Goal: Communication & Community: Ask a question

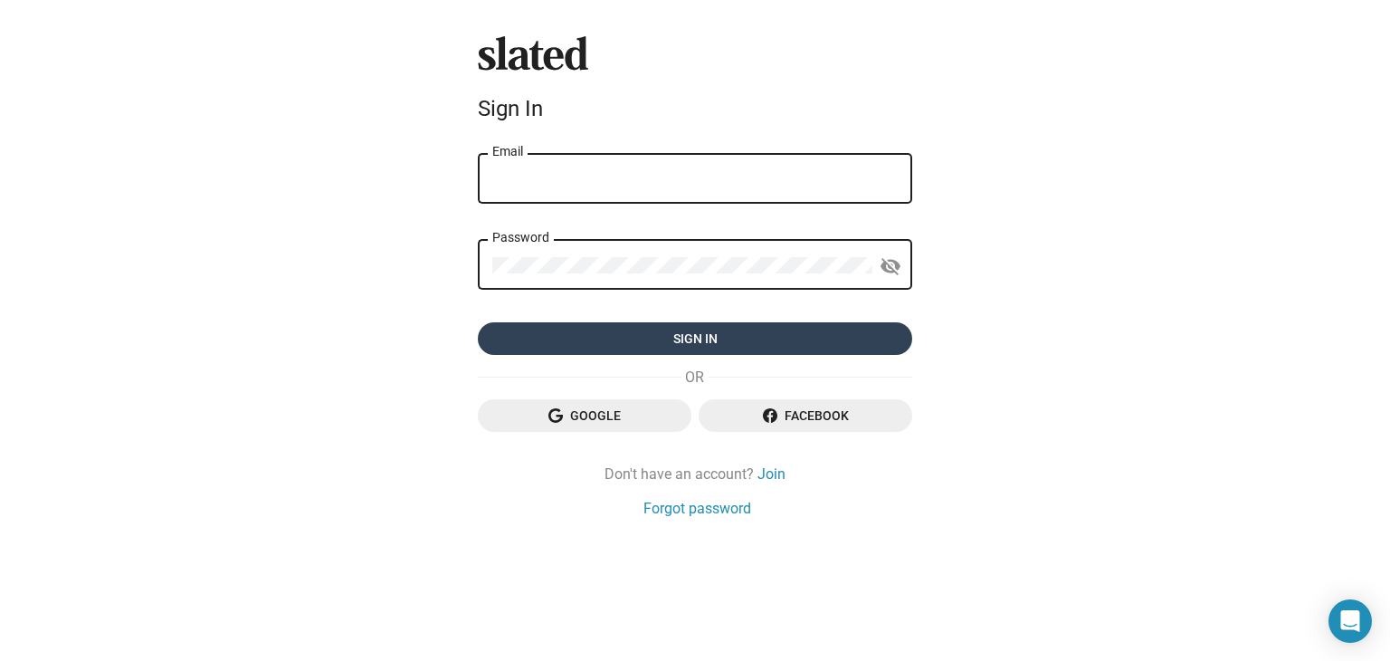
type input "[EMAIL_ADDRESS][DOMAIN_NAME]"
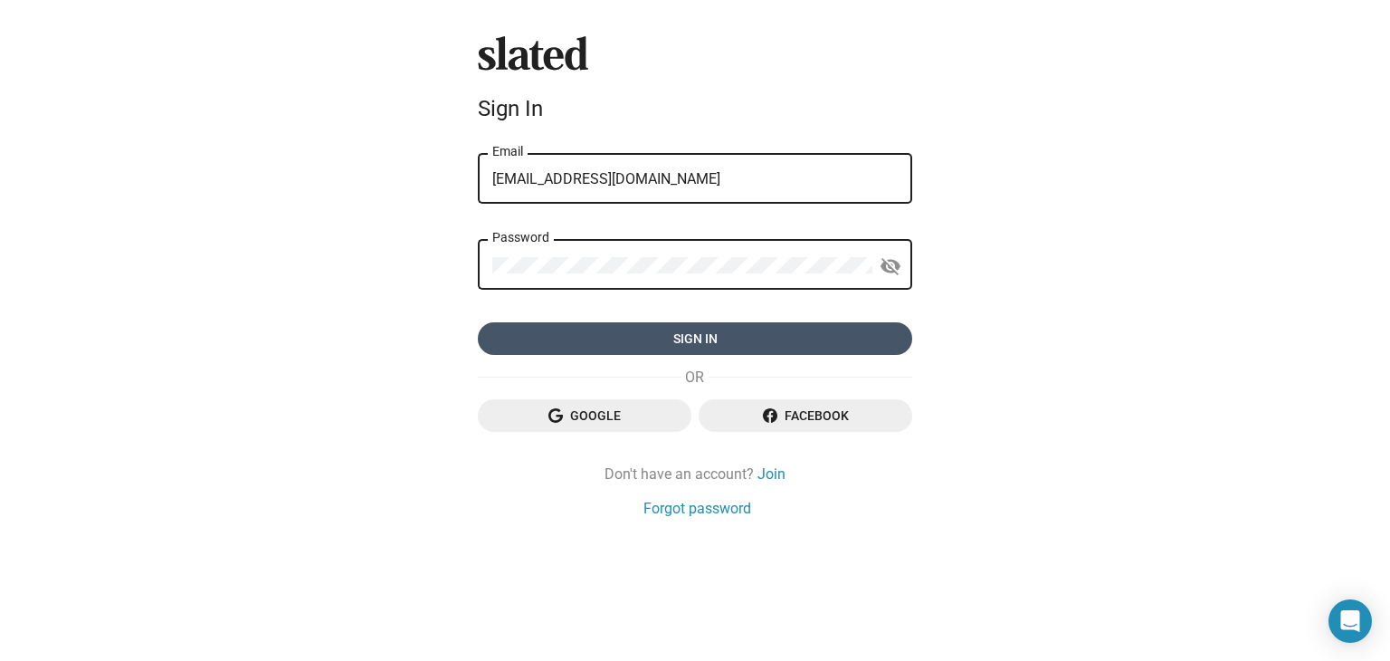
click at [699, 339] on span "Sign in" at bounding box center [694, 338] width 405 height 33
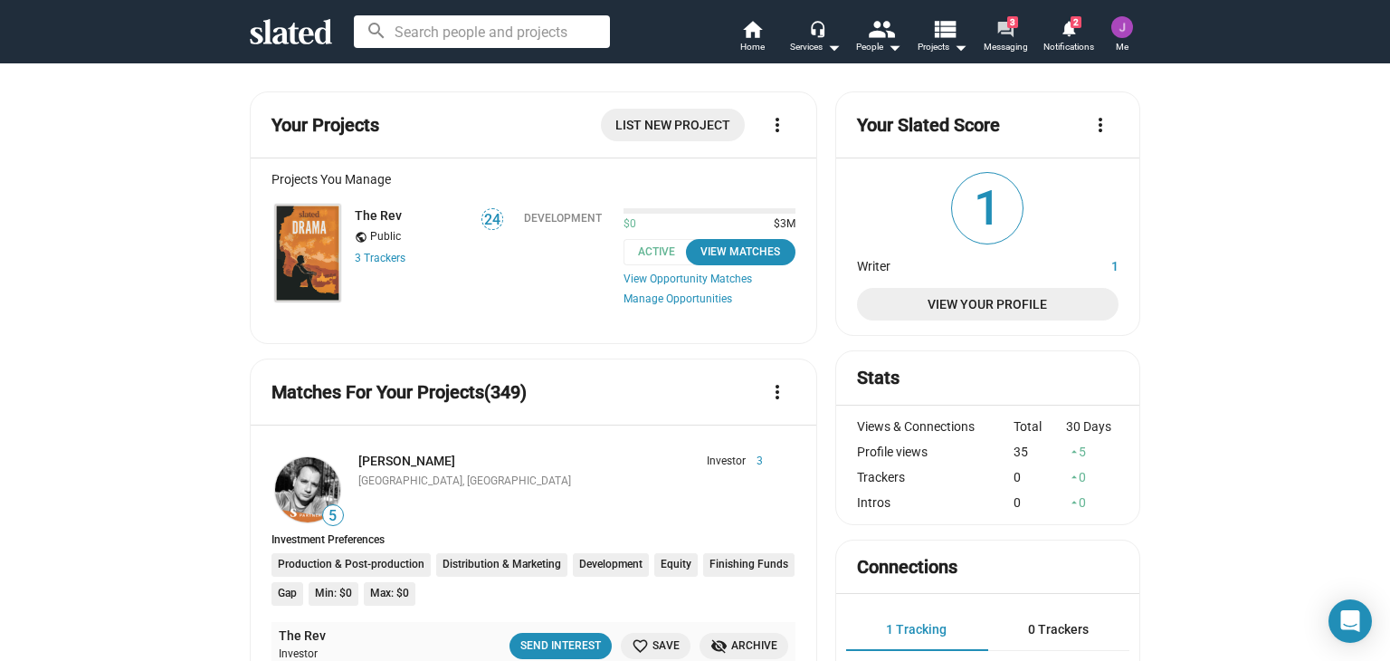
click at [1010, 33] on mat-icon "forum" at bounding box center [1004, 28] width 17 height 17
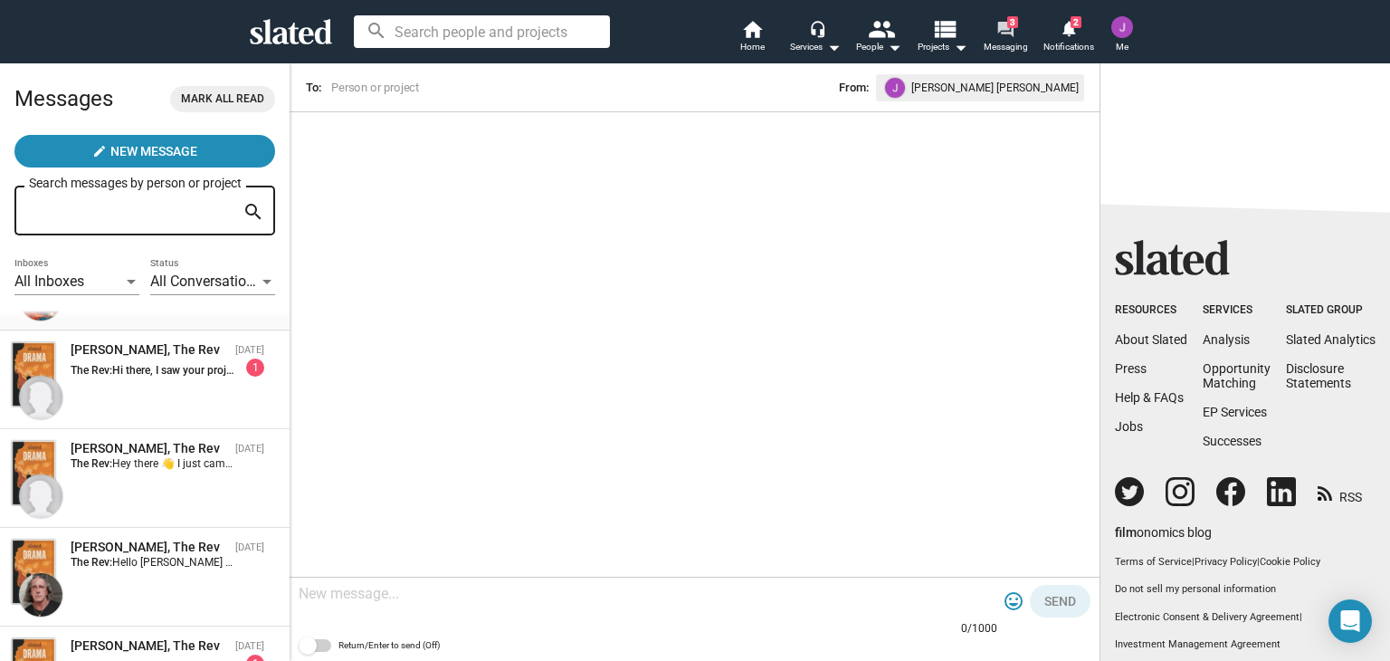
scroll to position [91, 0]
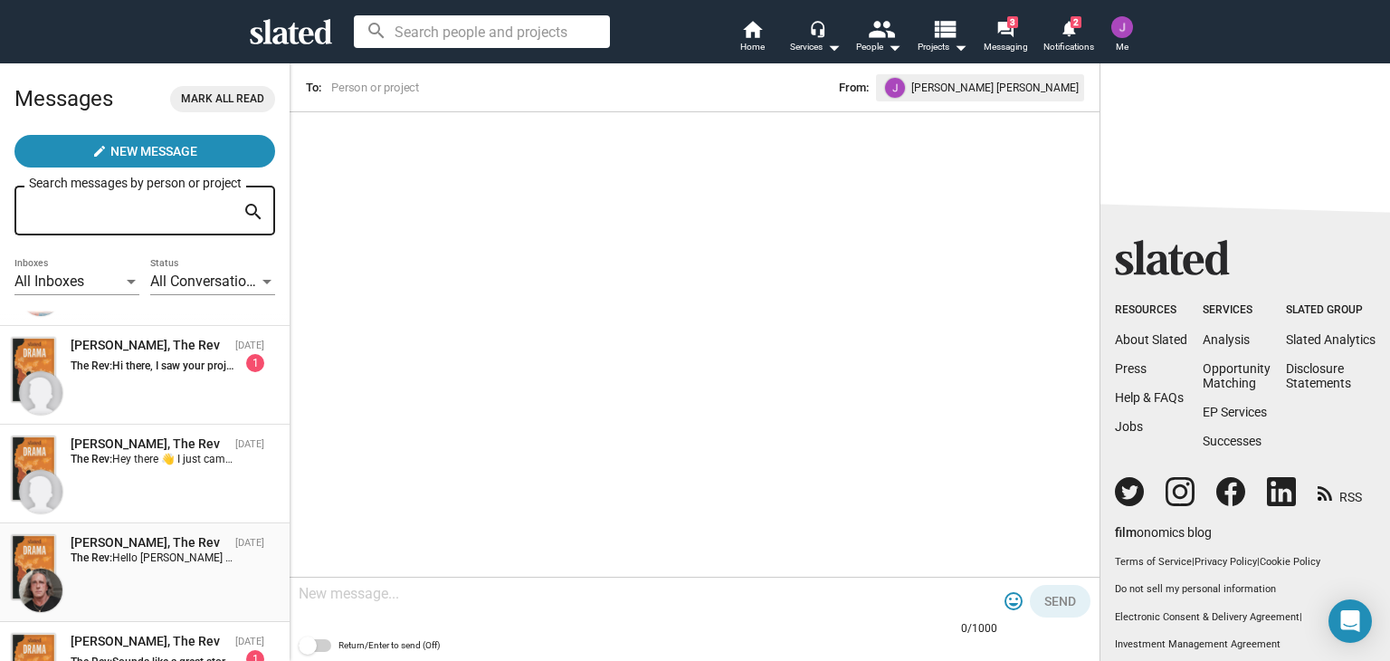
click at [109, 549] on div "[PERSON_NAME], The Rev" at bounding box center [149, 542] width 157 height 17
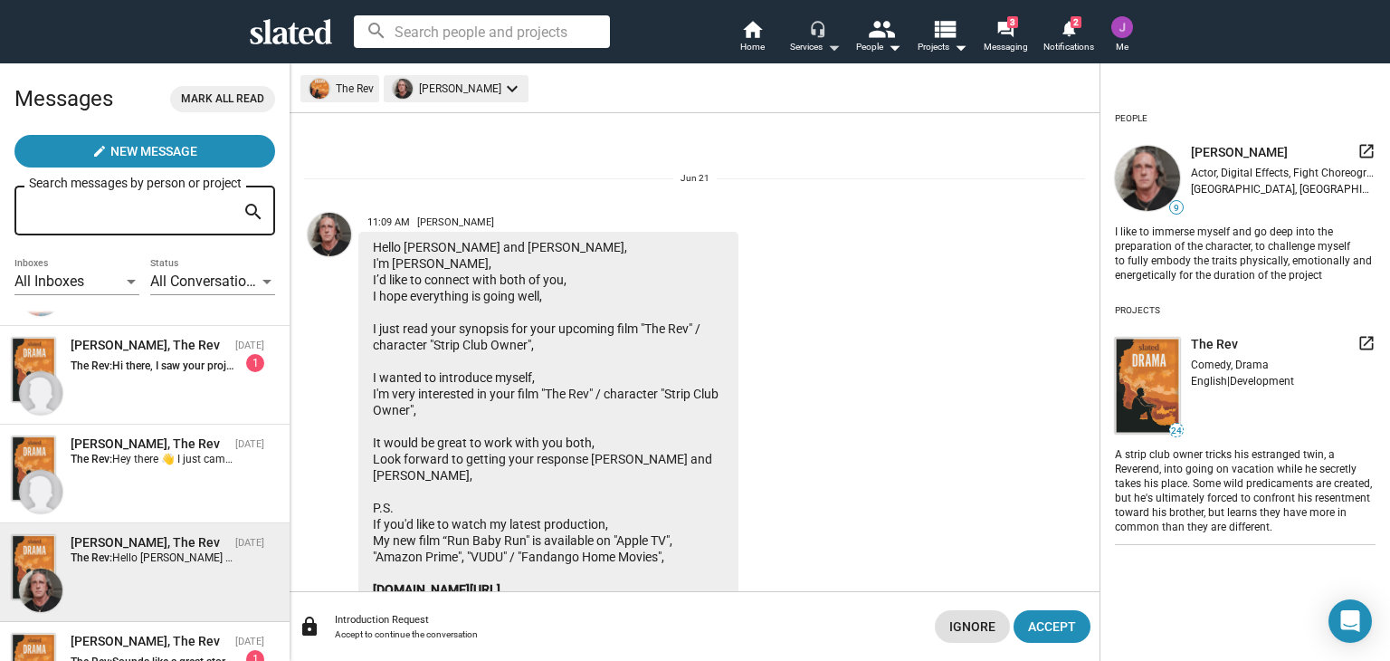
click at [829, 48] on mat-icon "arrow_drop_down" at bounding box center [834, 47] width 22 height 22
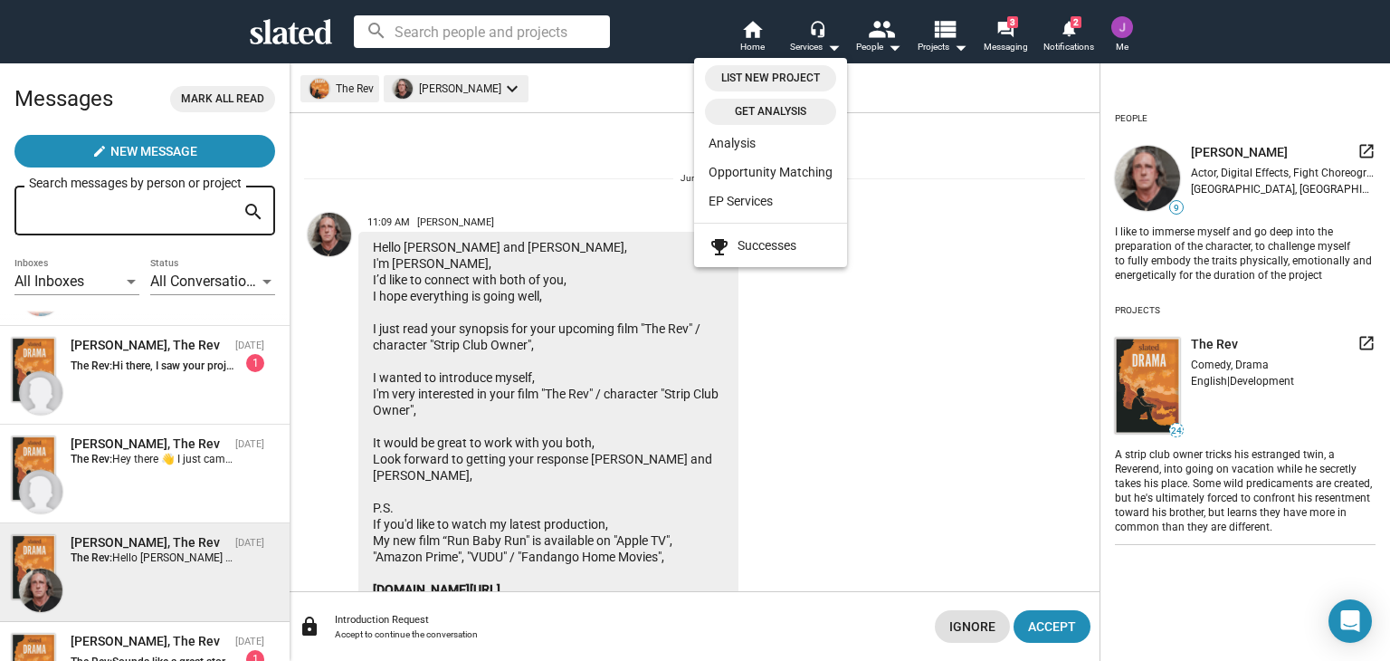
click at [893, 243] on div at bounding box center [695, 330] width 1390 height 661
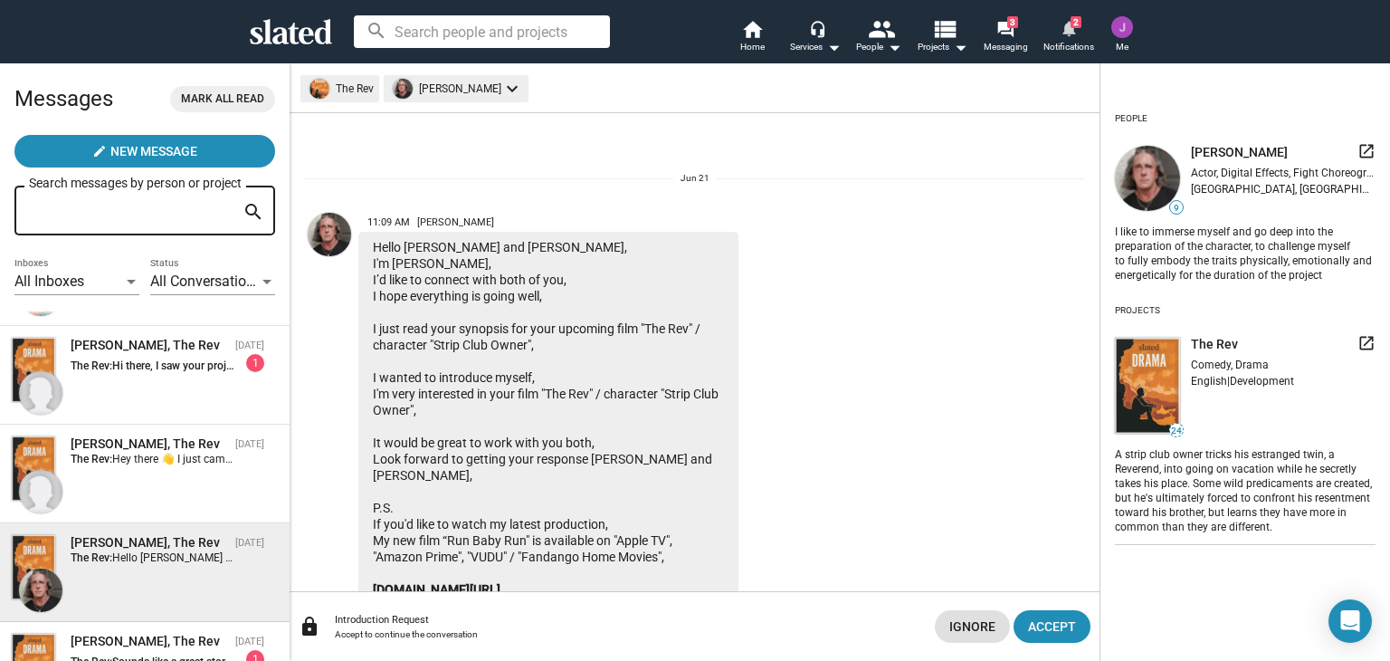
click at [1068, 31] on mat-icon "notifications" at bounding box center [1068, 27] width 17 height 17
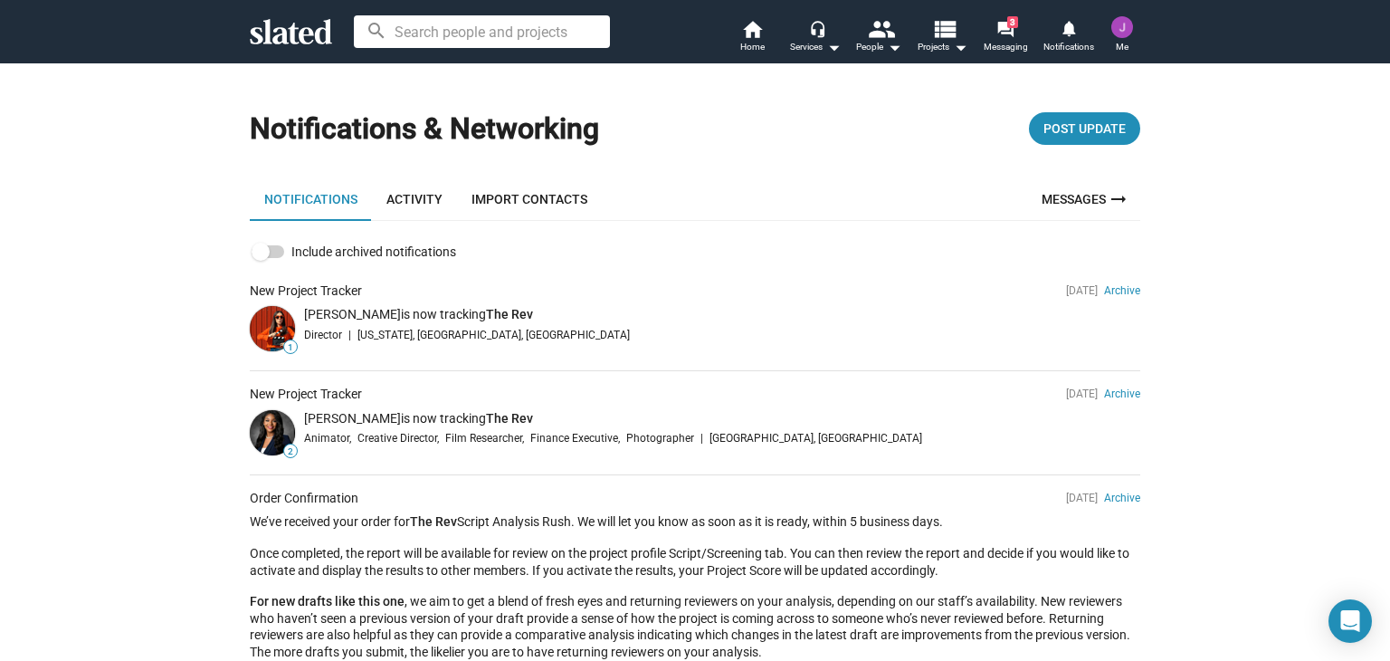
click at [1071, 196] on link "Messages arrow_right_alt" at bounding box center [1086, 198] width 110 height 43
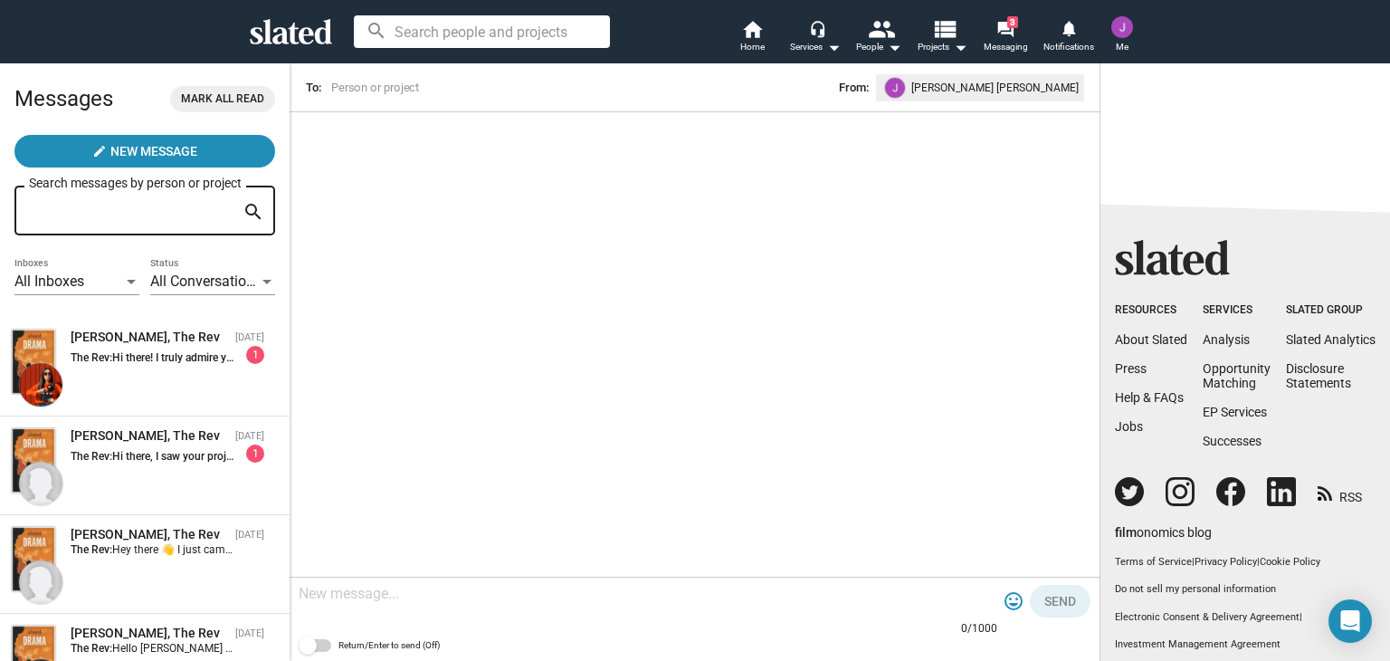
click at [401, 91] on input at bounding box center [479, 88] width 300 height 18
click at [875, 33] on mat-icon "people" at bounding box center [881, 28] width 26 height 26
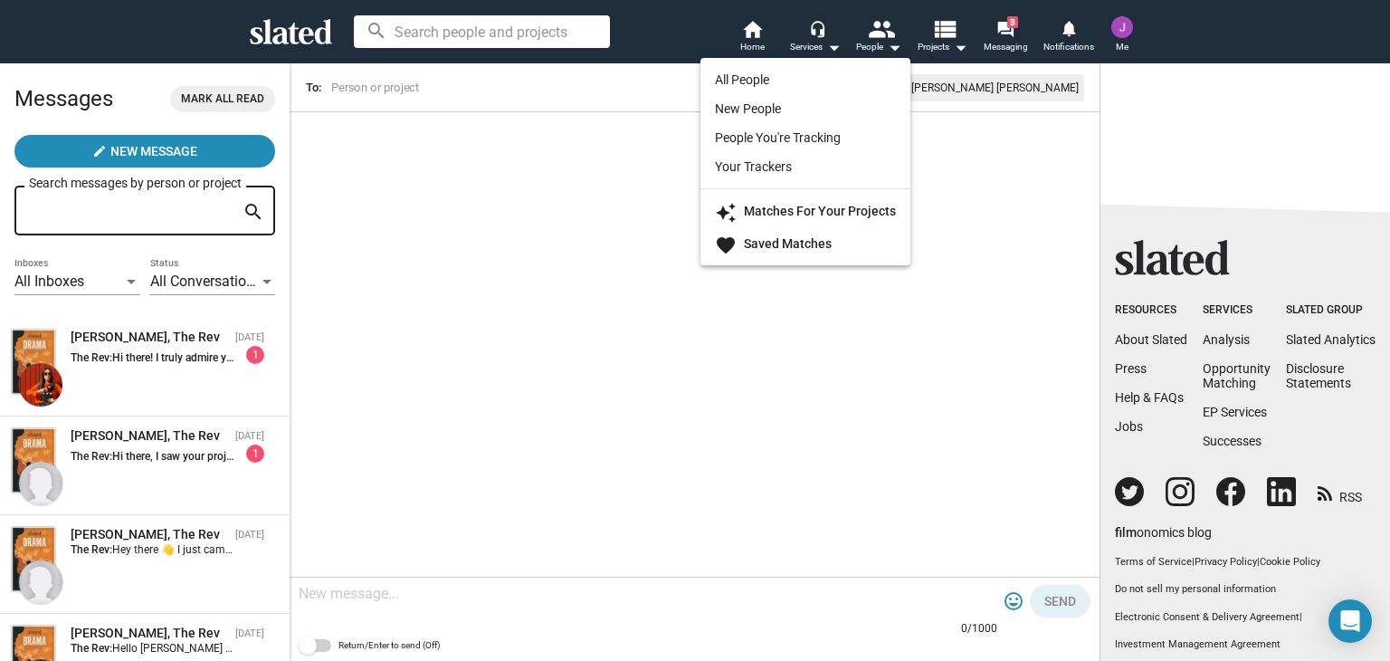
click at [1007, 40] on div at bounding box center [695, 330] width 1390 height 661
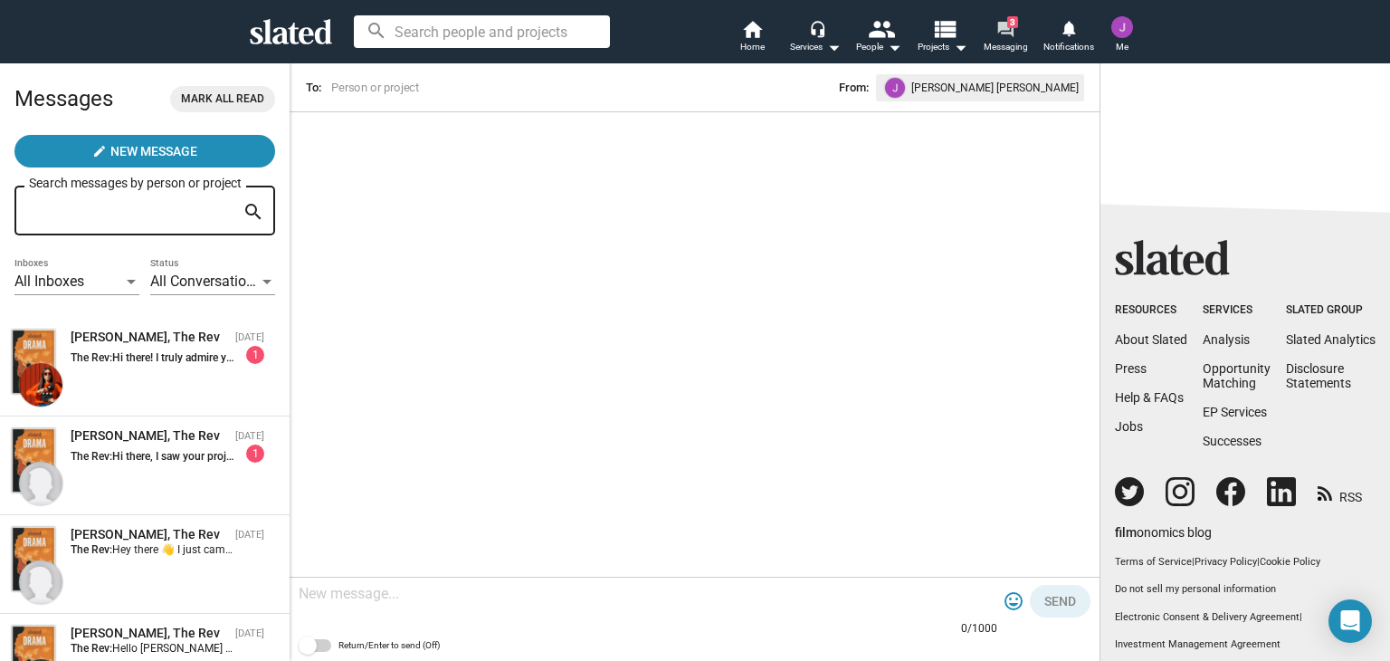
click at [1007, 40] on span "Messaging" at bounding box center [1006, 47] width 44 height 22
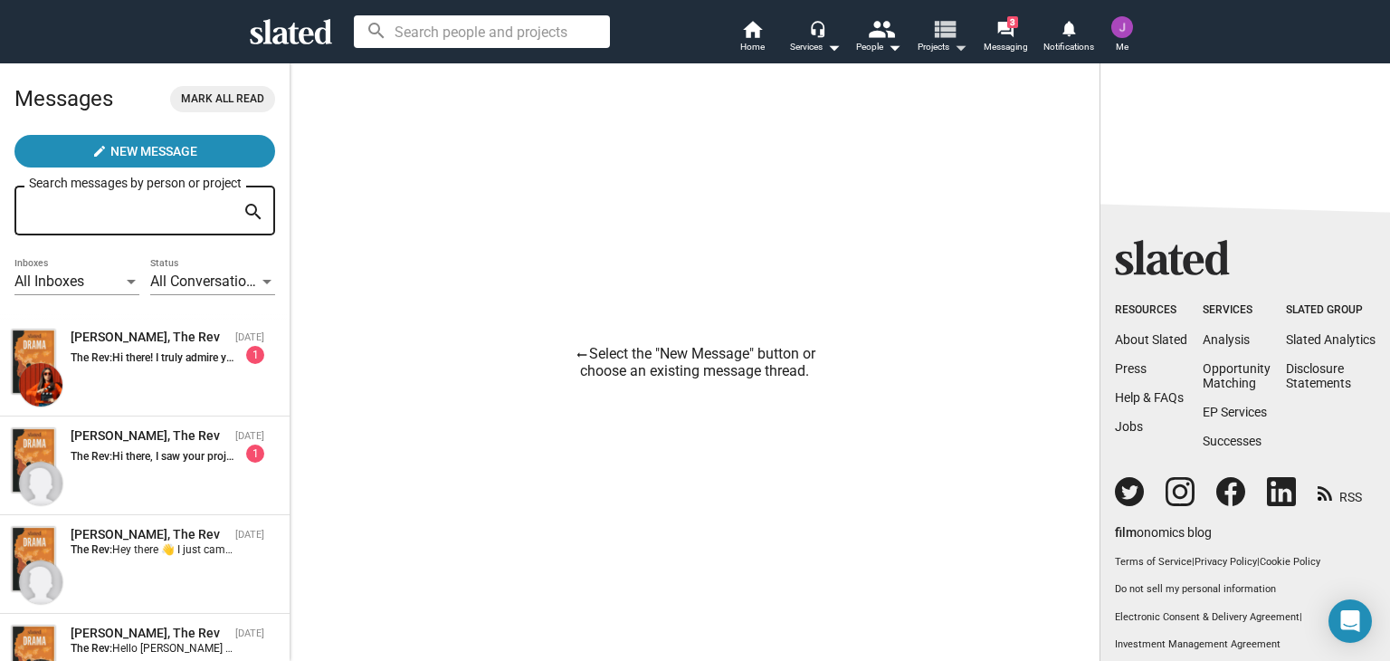
click at [938, 33] on mat-icon "view_list" at bounding box center [944, 28] width 26 height 26
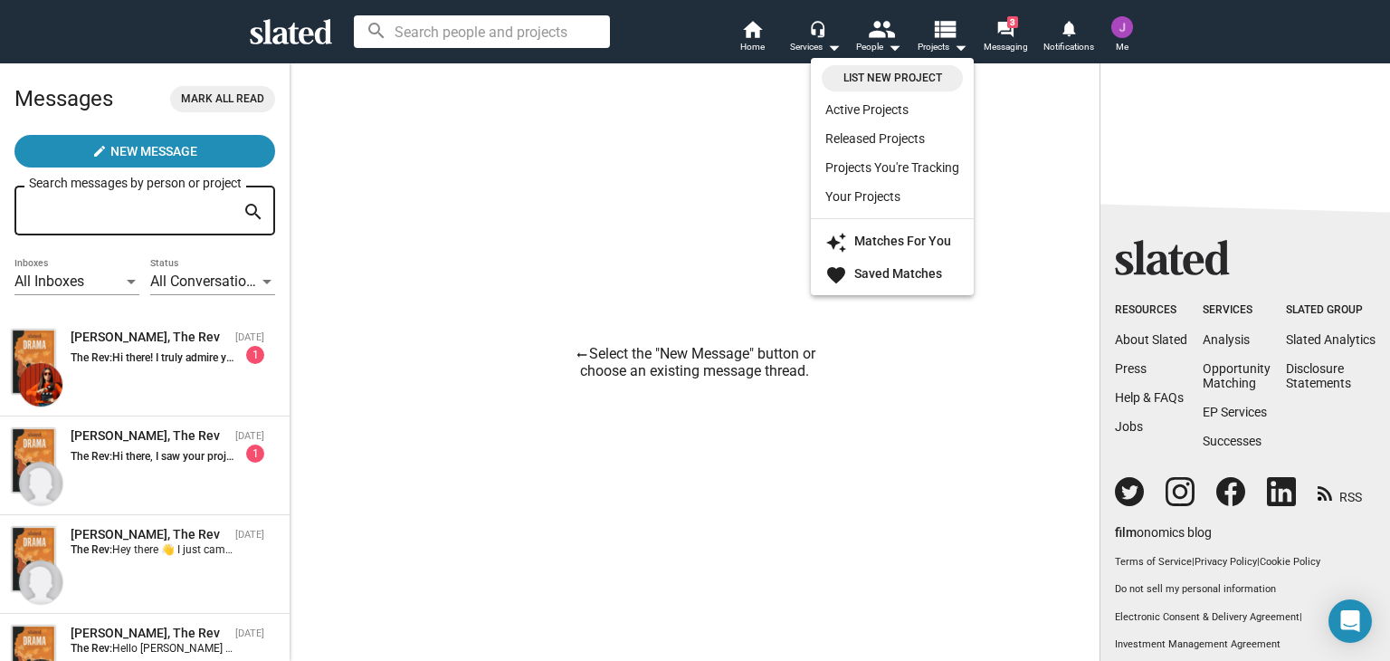
click at [555, 198] on div at bounding box center [695, 330] width 1390 height 661
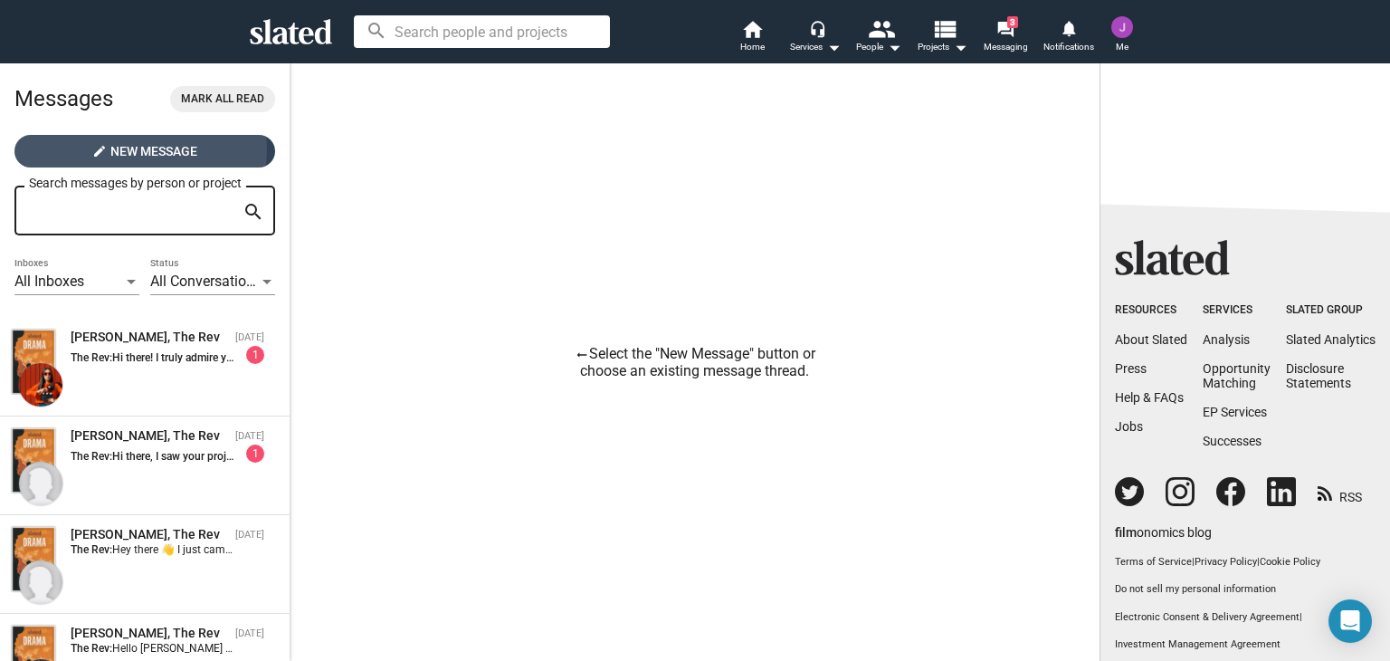
click at [140, 149] on span "New Message" at bounding box center [153, 151] width 87 height 33
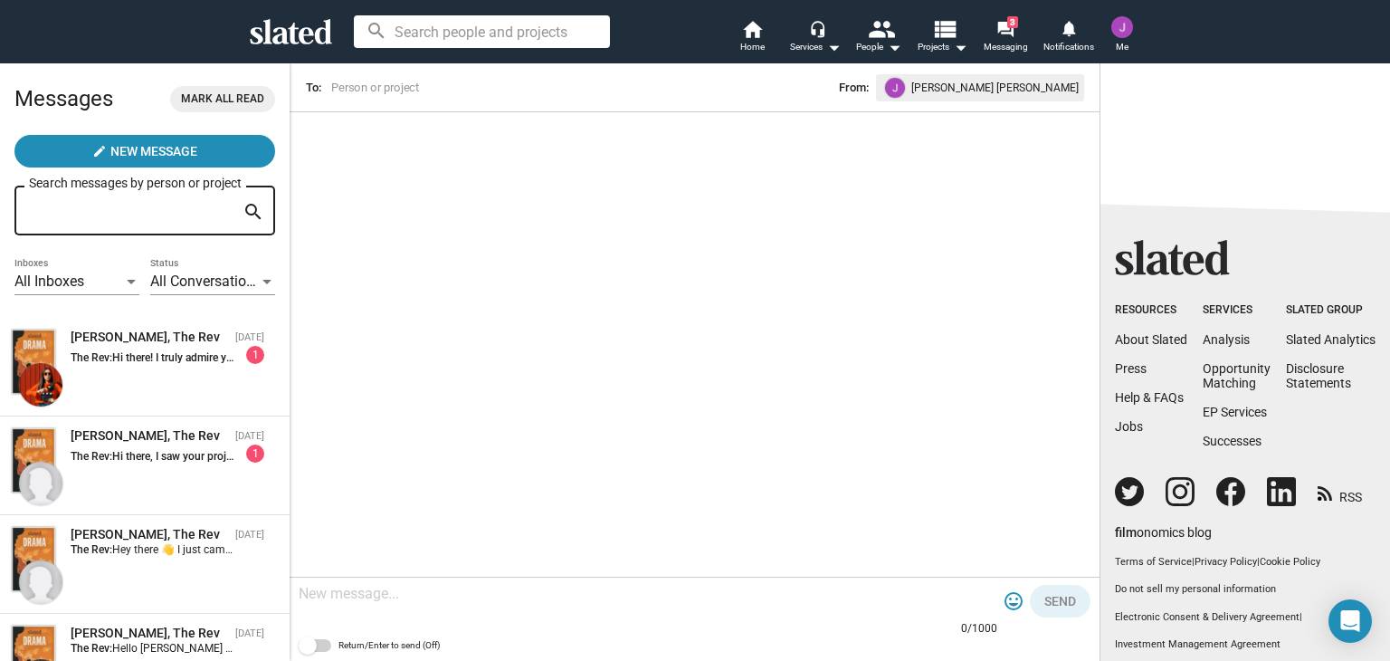
click at [349, 88] on input at bounding box center [479, 88] width 300 height 18
click at [750, 43] on span "Home" at bounding box center [752, 47] width 24 height 22
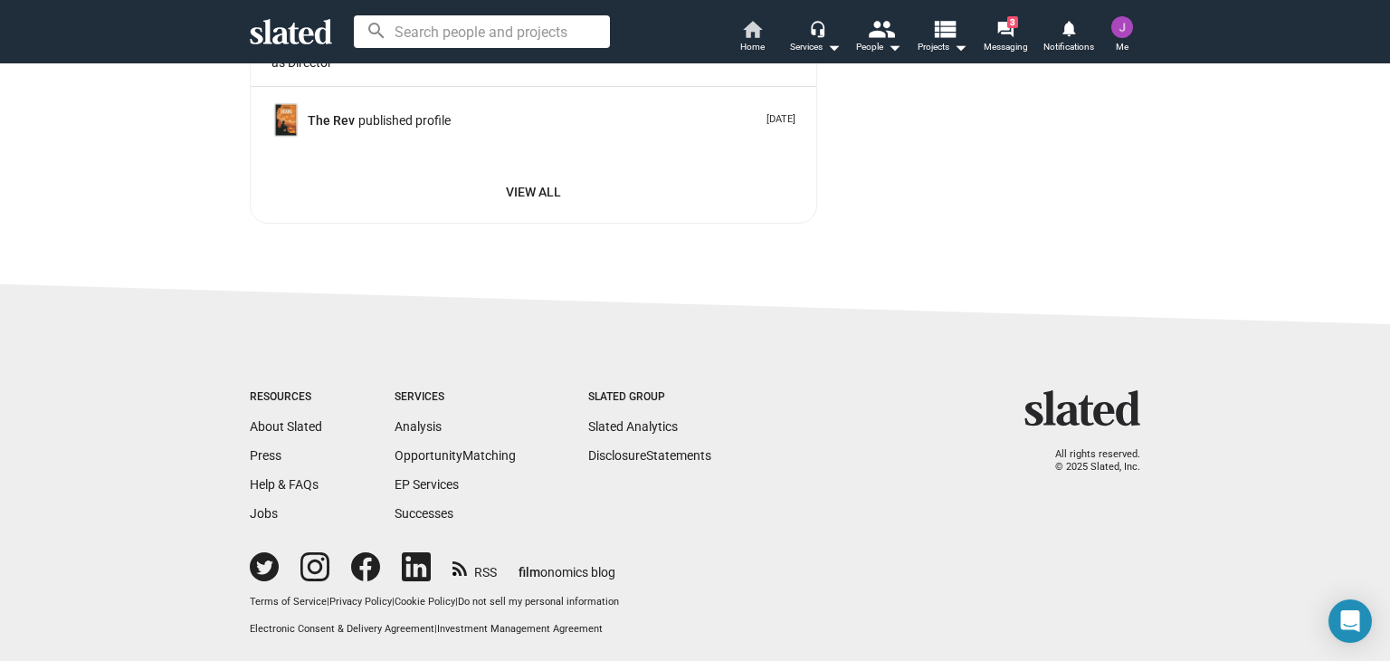
scroll to position [3678, 0]
click at [1353, 618] on icon "Open Intercom Messenger" at bounding box center [1350, 621] width 23 height 26
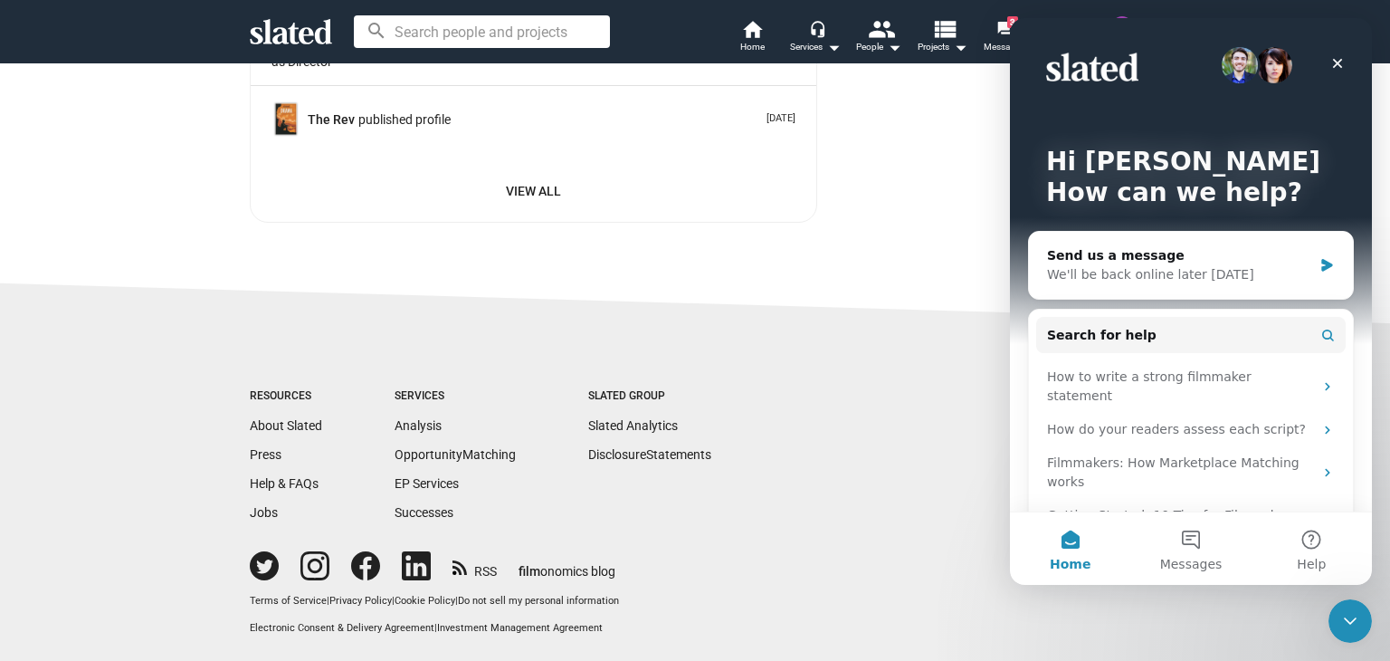
scroll to position [0, 0]
click at [1161, 267] on div "We'll be back online later [DATE]" at bounding box center [1179, 274] width 265 height 19
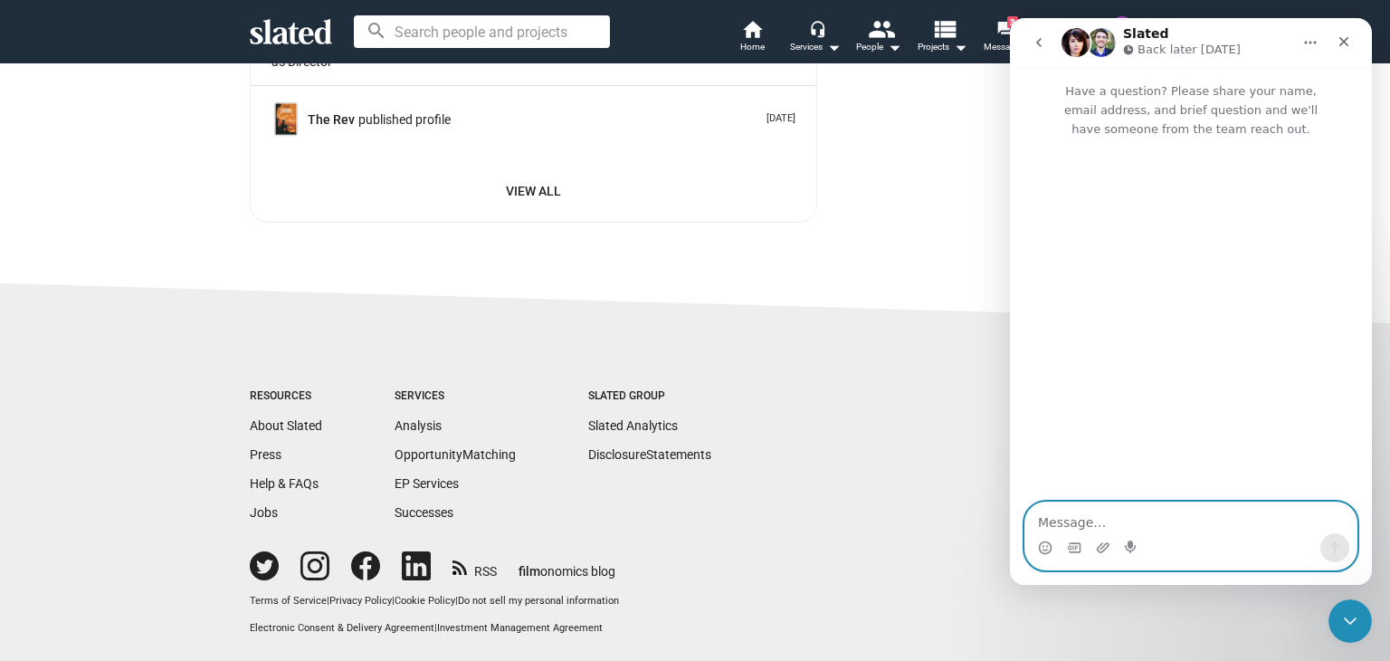
click at [1087, 522] on textarea "Message…" at bounding box center [1190, 517] width 331 height 31
paste textarea "Hello. I would like to submit my screenplay, "THE REV" for a third review. Howe…"
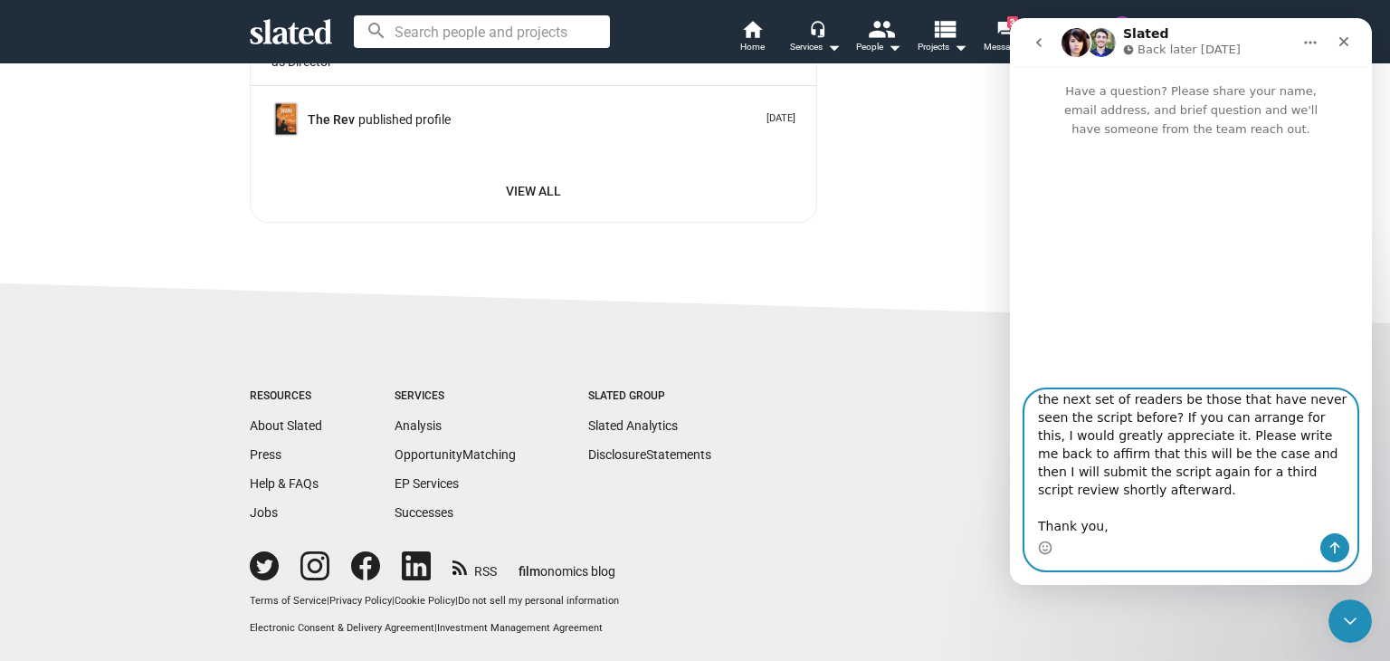
scroll to position [250, 0]
type textarea "Hello. I would like to submit my screenplay, "THE REV" for a third review. Howe…"
click at [1335, 542] on icon "Send a message…" at bounding box center [1335, 548] width 10 height 12
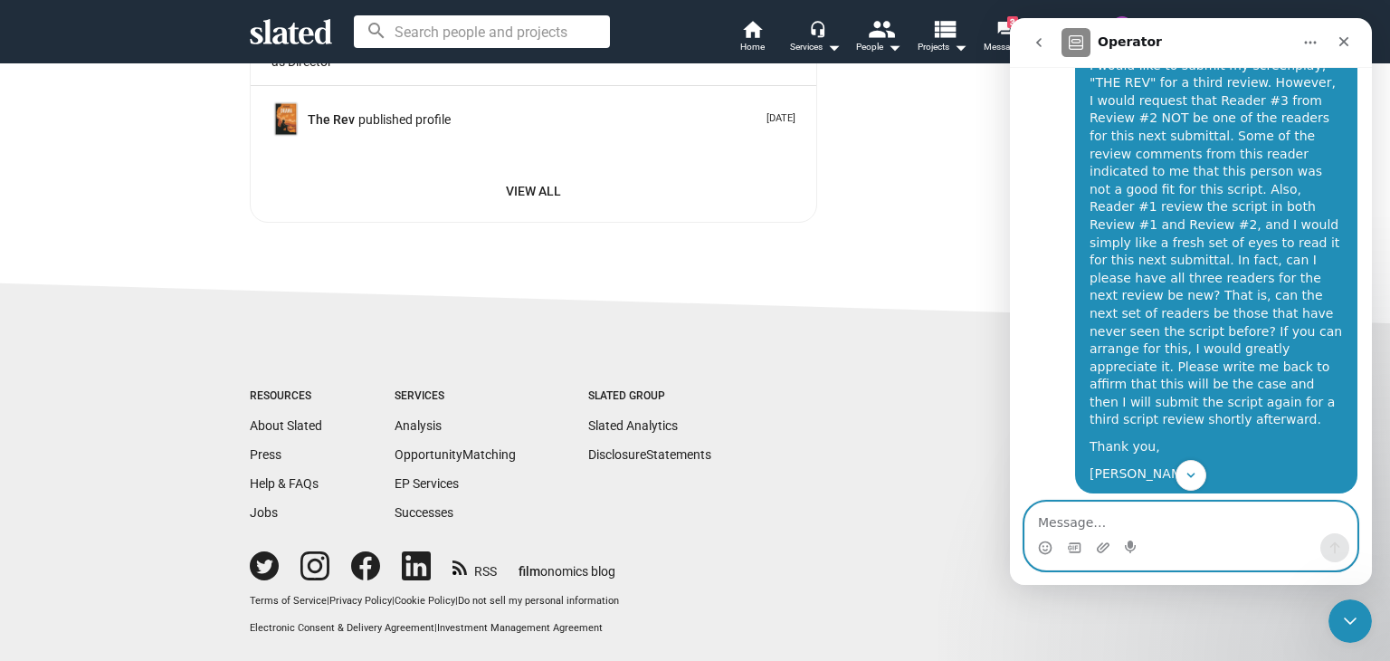
scroll to position [143, 0]
